Goal: Transaction & Acquisition: Purchase product/service

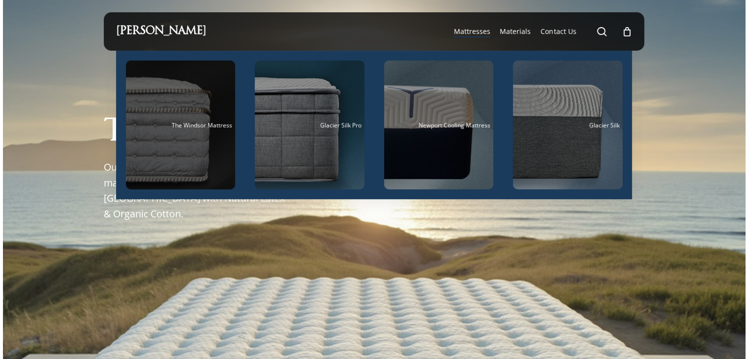
click at [173, 165] on div "Main Menu" at bounding box center [181, 125] width 110 height 129
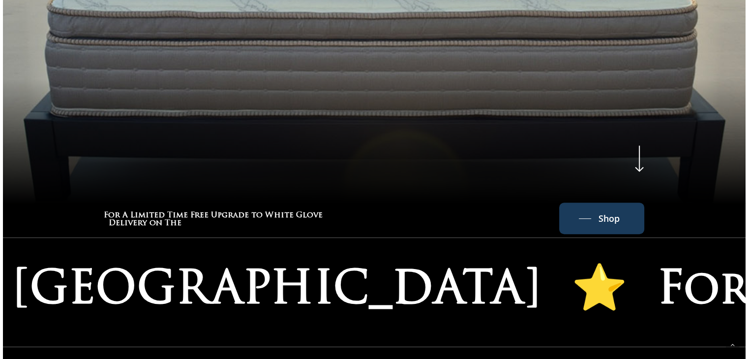
scroll to position [541, 0]
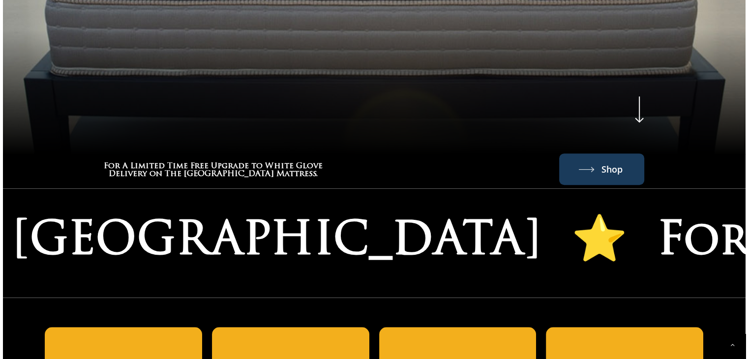
click at [605, 161] on span "Shop" at bounding box center [612, 169] width 21 height 16
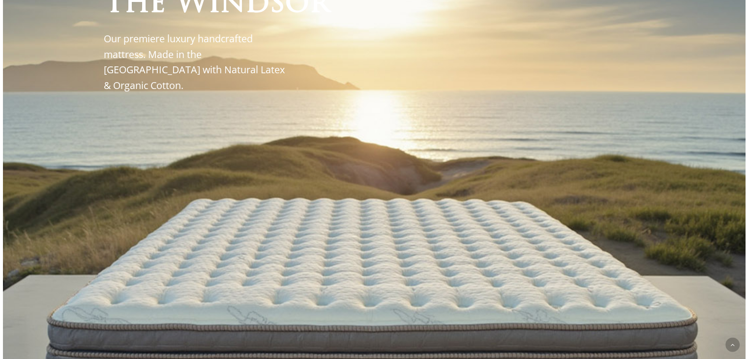
scroll to position [0, 0]
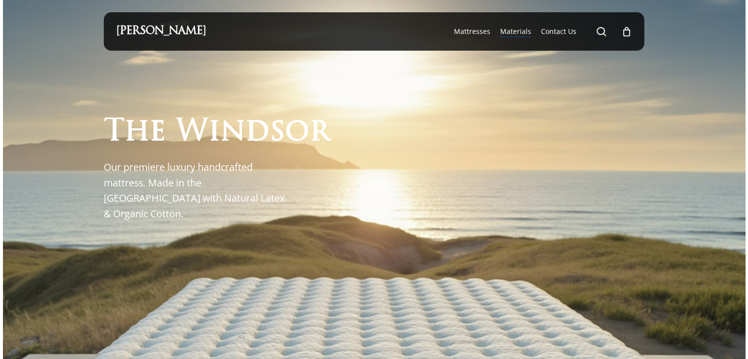
click at [515, 30] on span "Materials" at bounding box center [515, 31] width 31 height 9
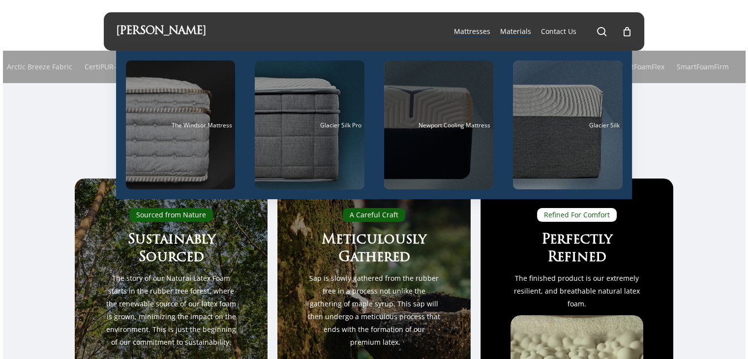
click at [447, 81] on div "Main Menu" at bounding box center [439, 125] width 110 height 129
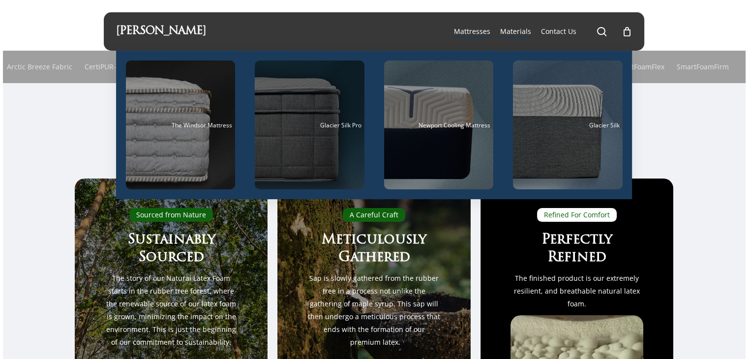
click at [310, 119] on div "Main Menu" at bounding box center [310, 125] width 110 height 129
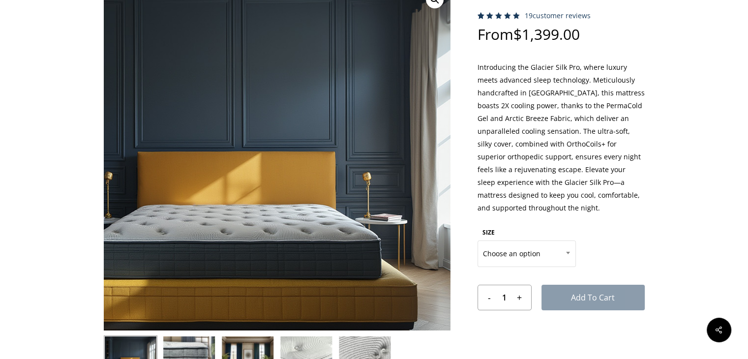
scroll to position [98, 0]
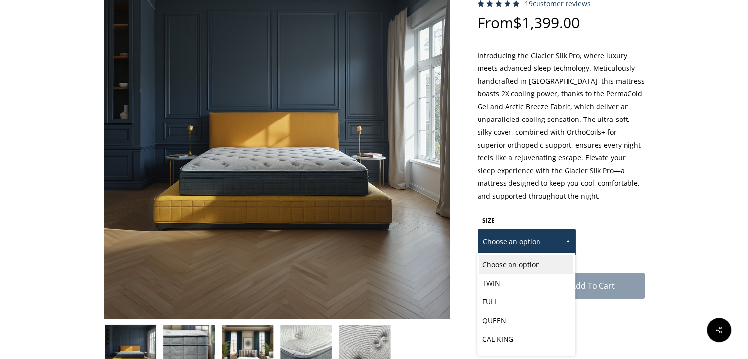
click at [563, 240] on span at bounding box center [568, 241] width 15 height 25
select select "CAL KING"
